Goal: Transaction & Acquisition: Book appointment/travel/reservation

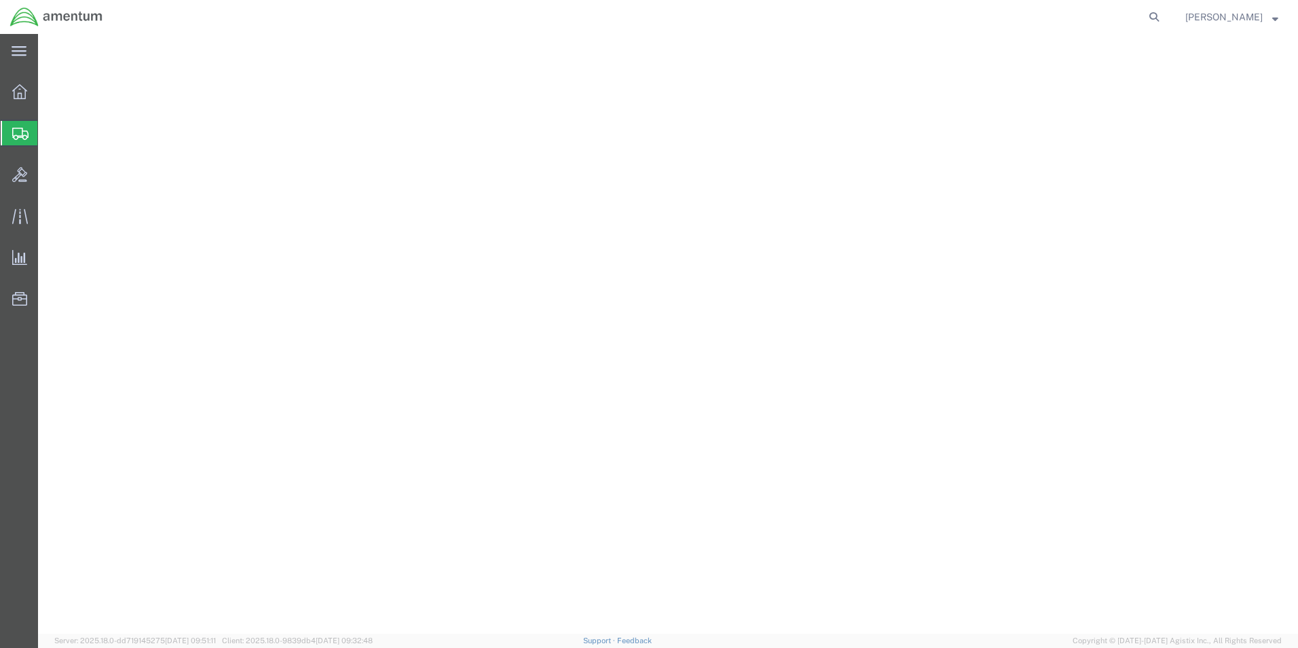
select select
select select "DEPARTMENT"
select select "50311_96752"
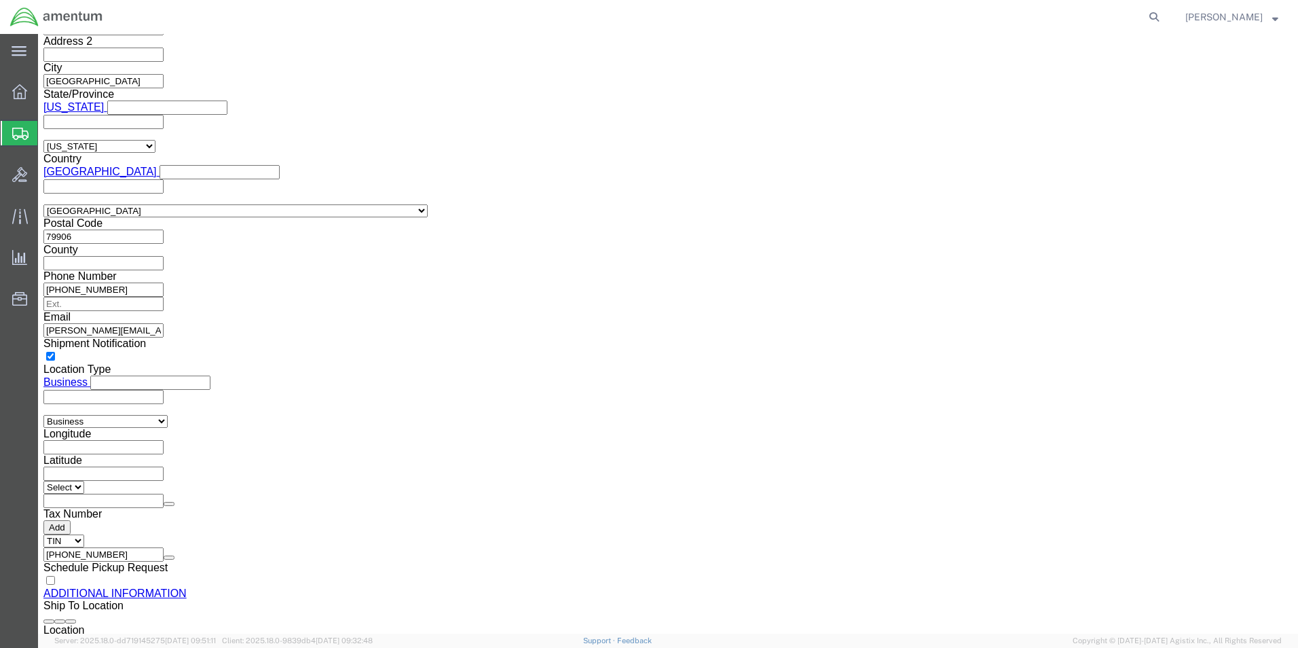
scroll to position [1245, 0]
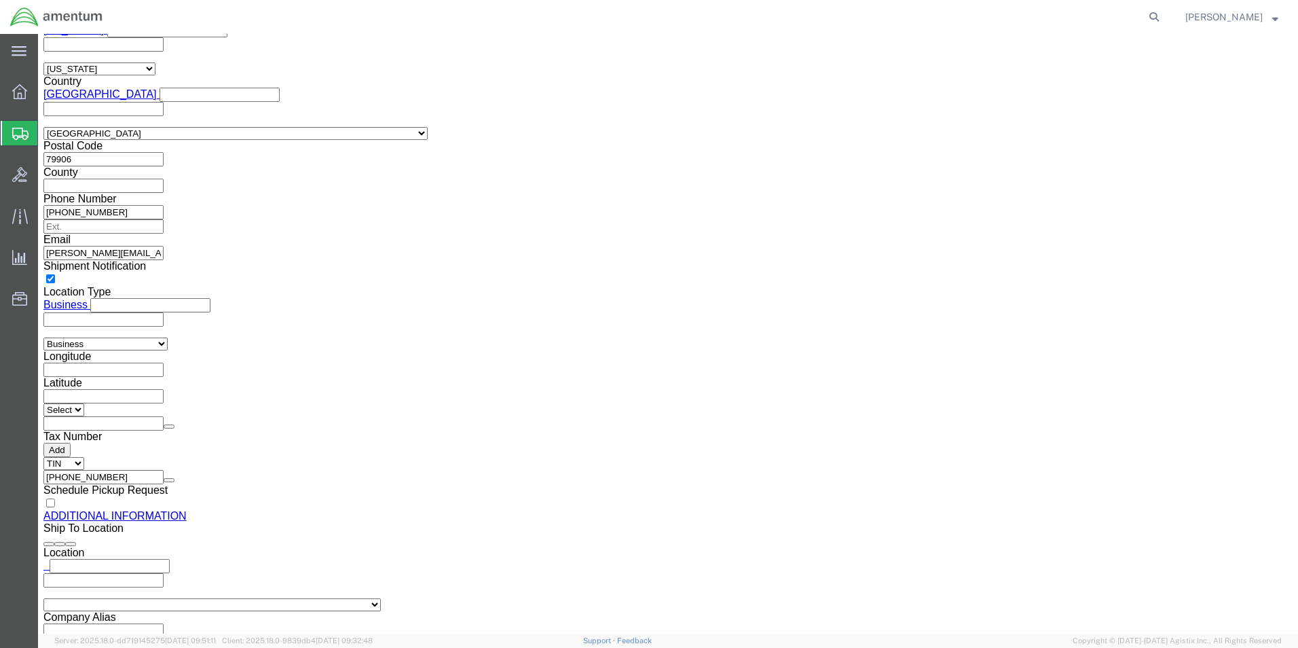
click button "Previous"
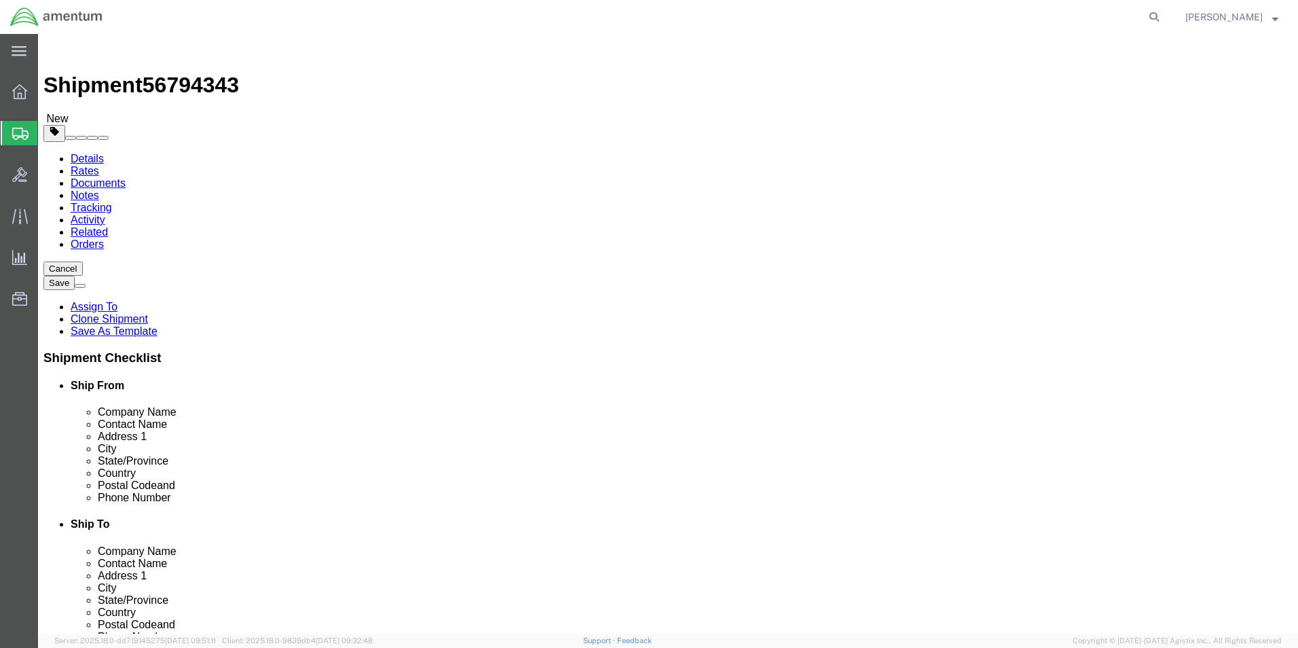
click button "Continue"
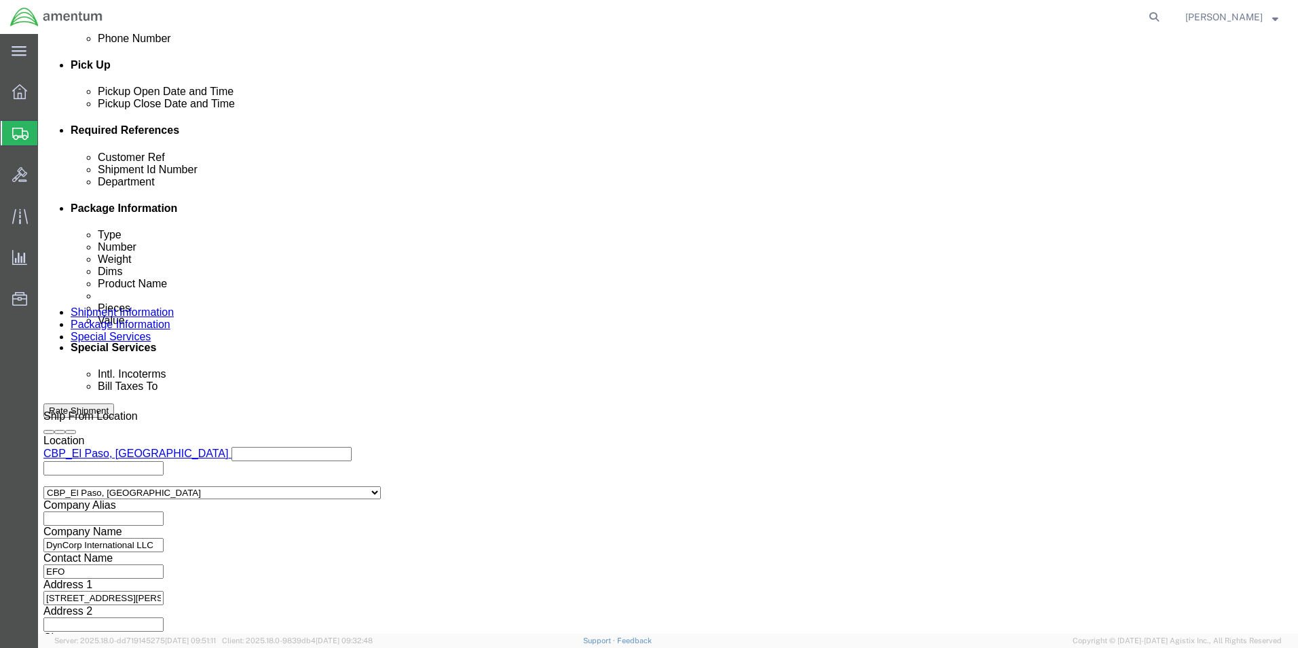
scroll to position [611, 0]
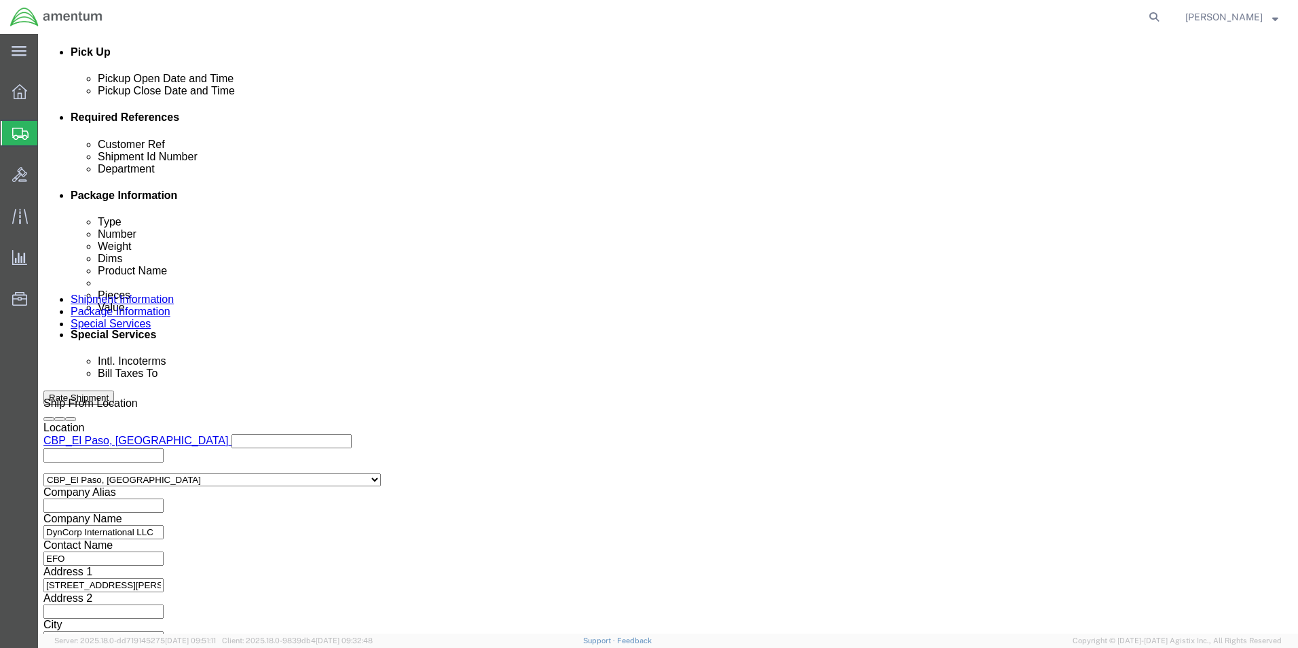
click button "Rate Shipment"
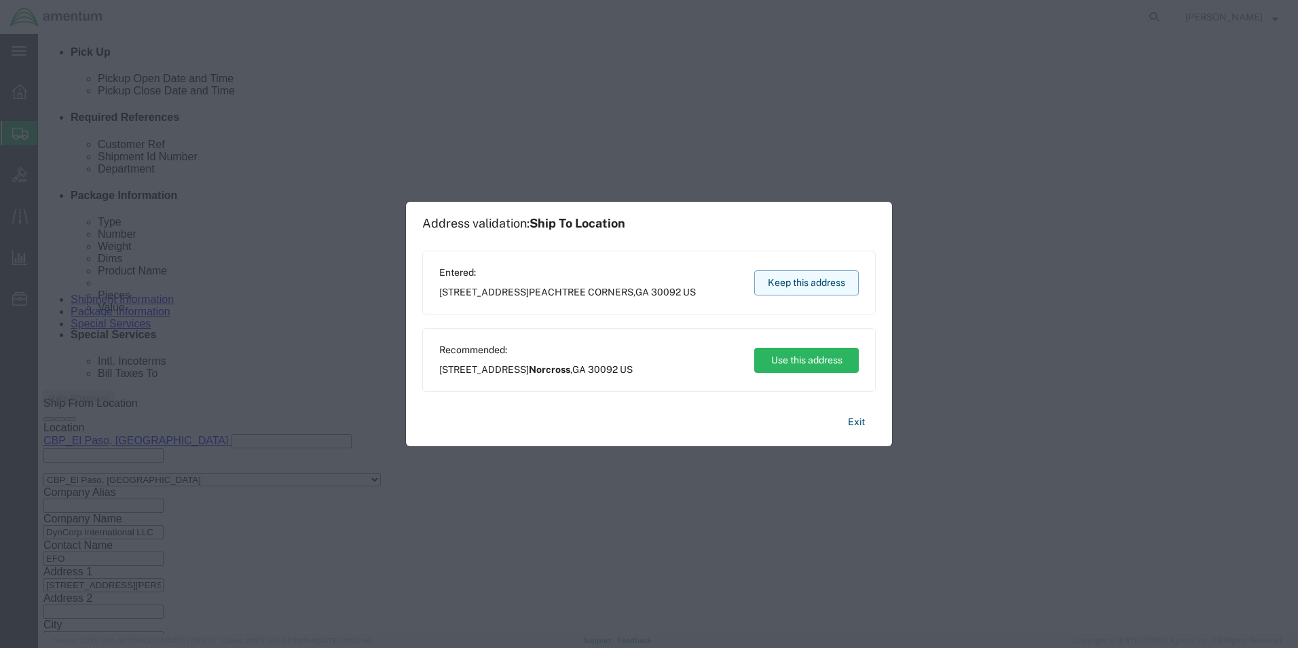
click at [810, 280] on button "Keep this address" at bounding box center [806, 282] width 105 height 25
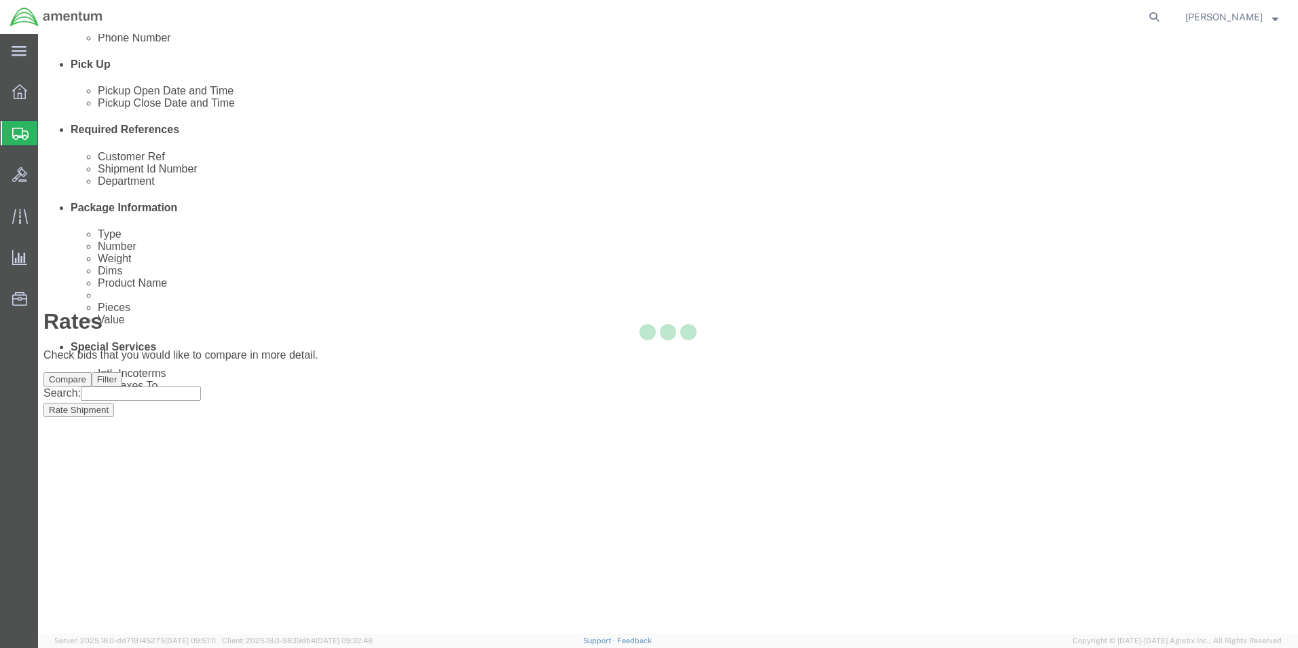
scroll to position [29, 0]
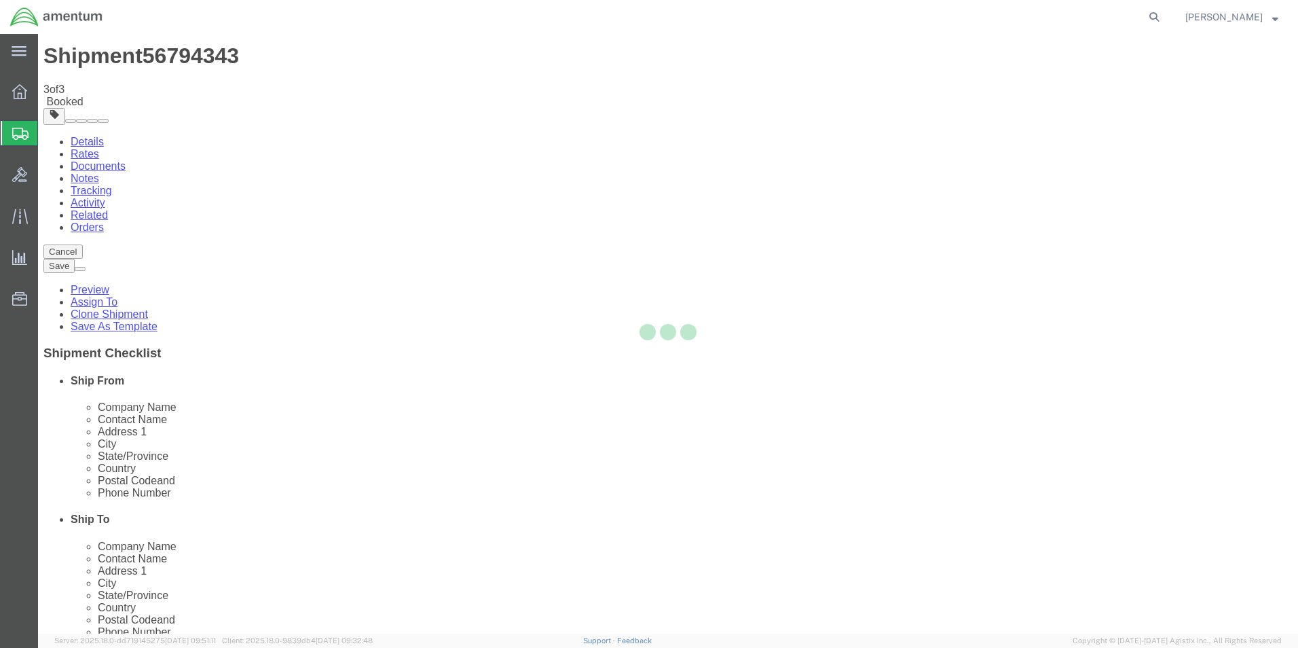
scroll to position [0, 0]
